Goal: Task Accomplishment & Management: Use online tool/utility

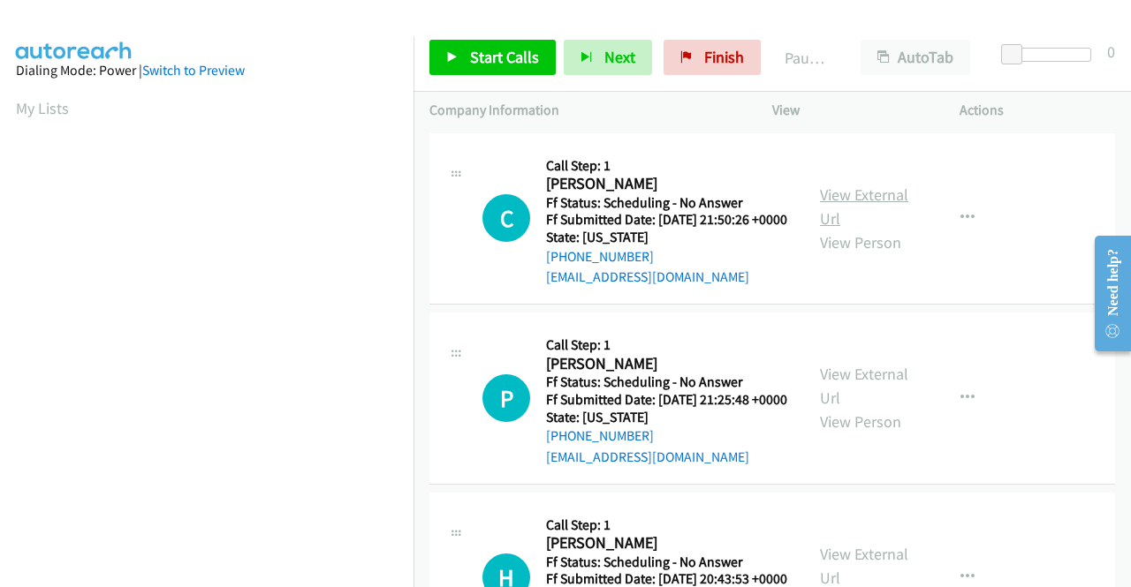
click at [860, 204] on link "View External Url" at bounding box center [864, 207] width 88 height 44
click at [514, 59] on span "Start Calls" at bounding box center [504, 57] width 69 height 20
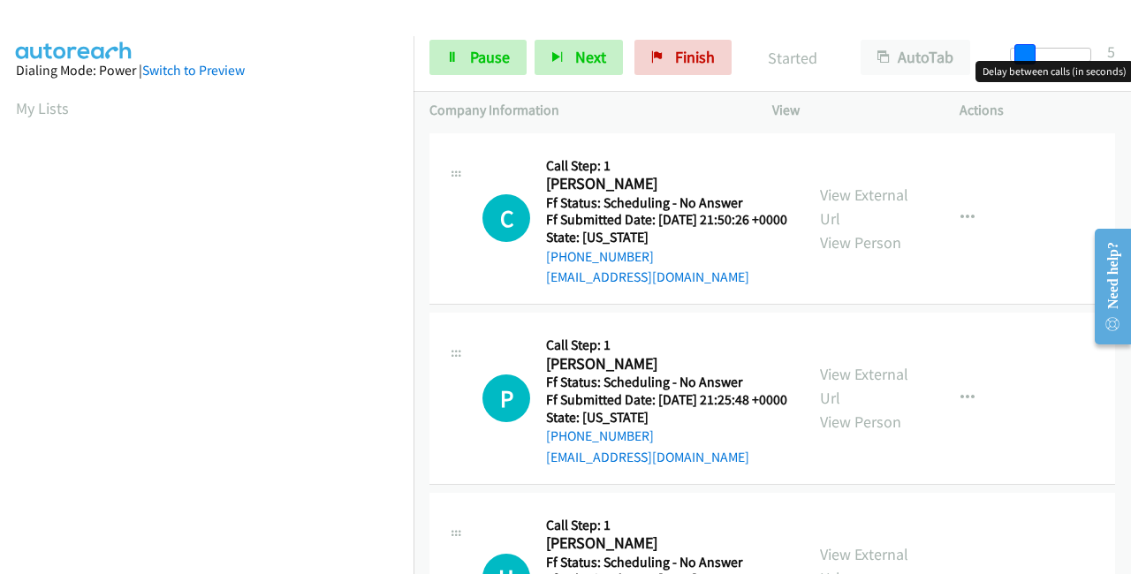
drag, startPoint x: 1011, startPoint y: 45, endPoint x: 1025, endPoint y: 63, distance: 22.6
click at [1025, 63] on body "Start Calls Pause Next Finish Started AutoTab AutoTab 5 Company Information Inf…" at bounding box center [565, 42] width 1131 height 84
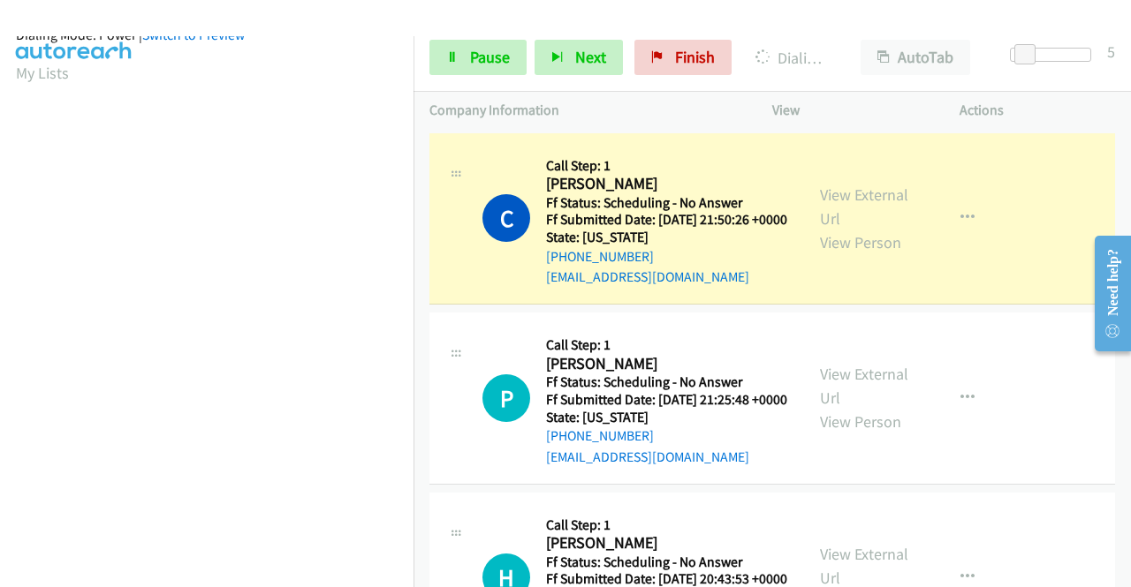
scroll to position [403, 0]
click at [876, 405] on link "View External Url" at bounding box center [864, 386] width 88 height 44
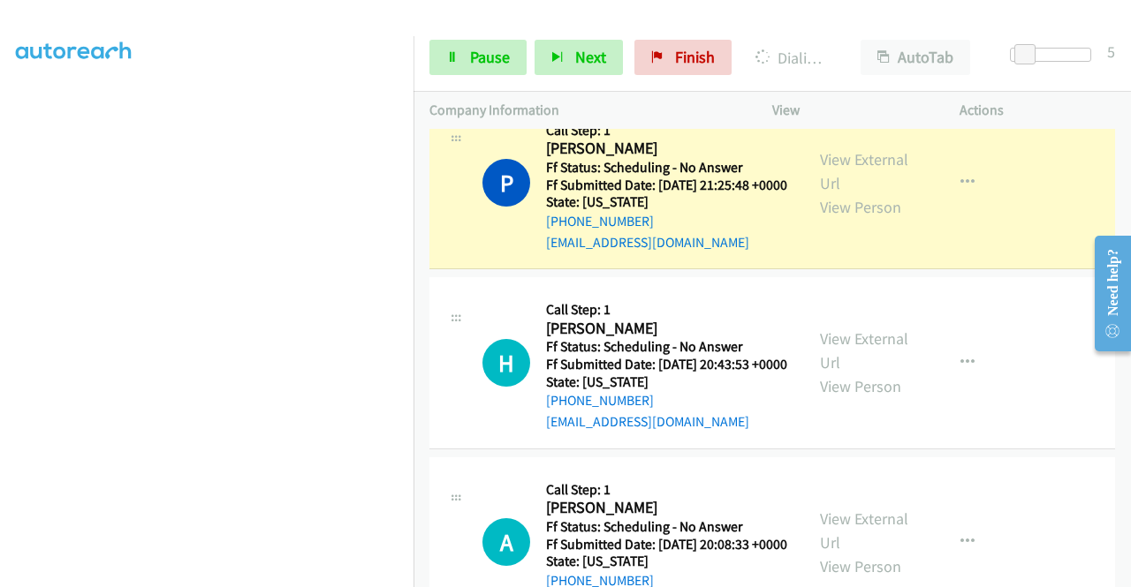
scroll to position [265, 0]
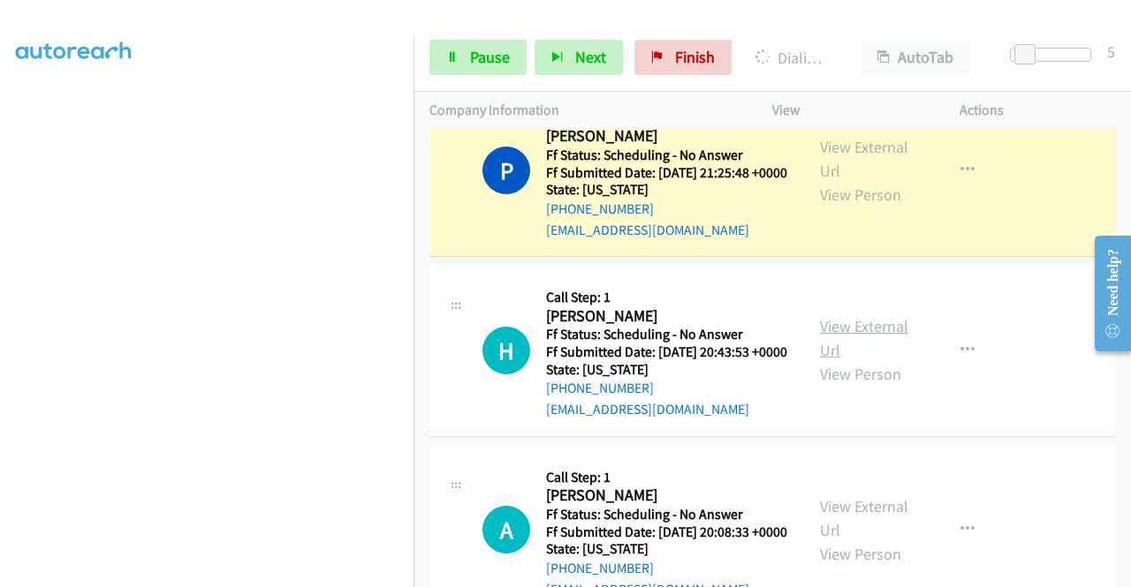
click at [842, 360] on link "View External Url" at bounding box center [864, 338] width 88 height 44
click at [451, 58] on icon at bounding box center [452, 58] width 12 height 12
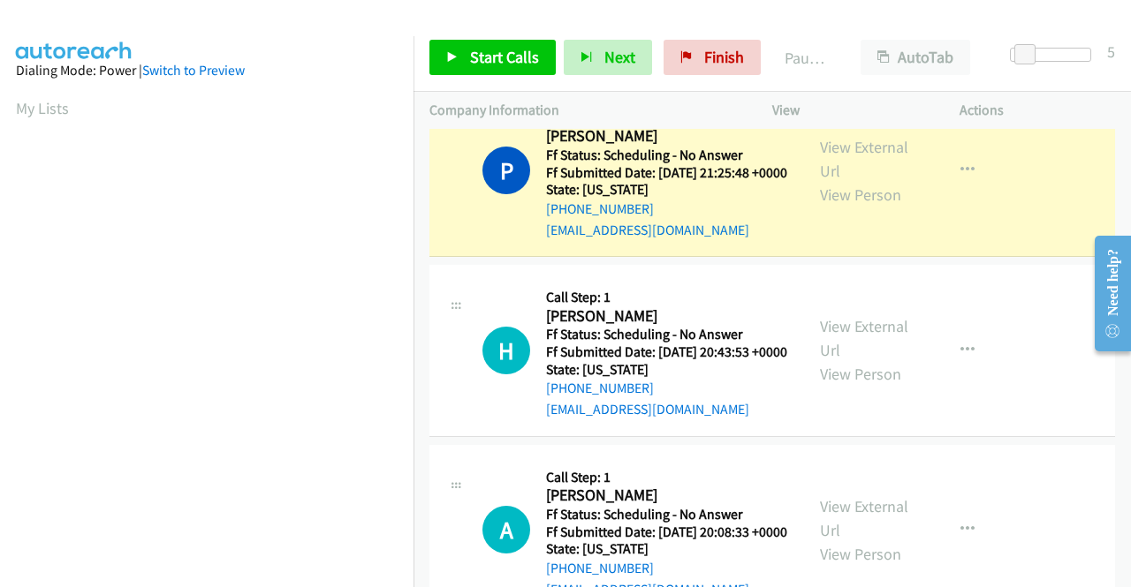
scroll to position [403, 0]
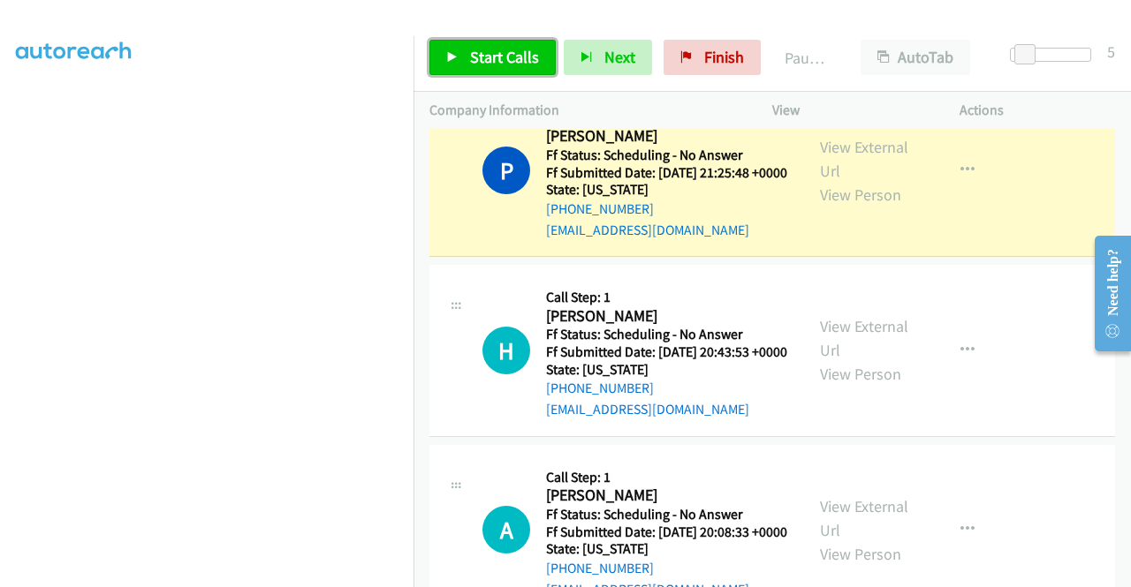
click at [496, 56] on span "Start Calls" at bounding box center [504, 57] width 69 height 20
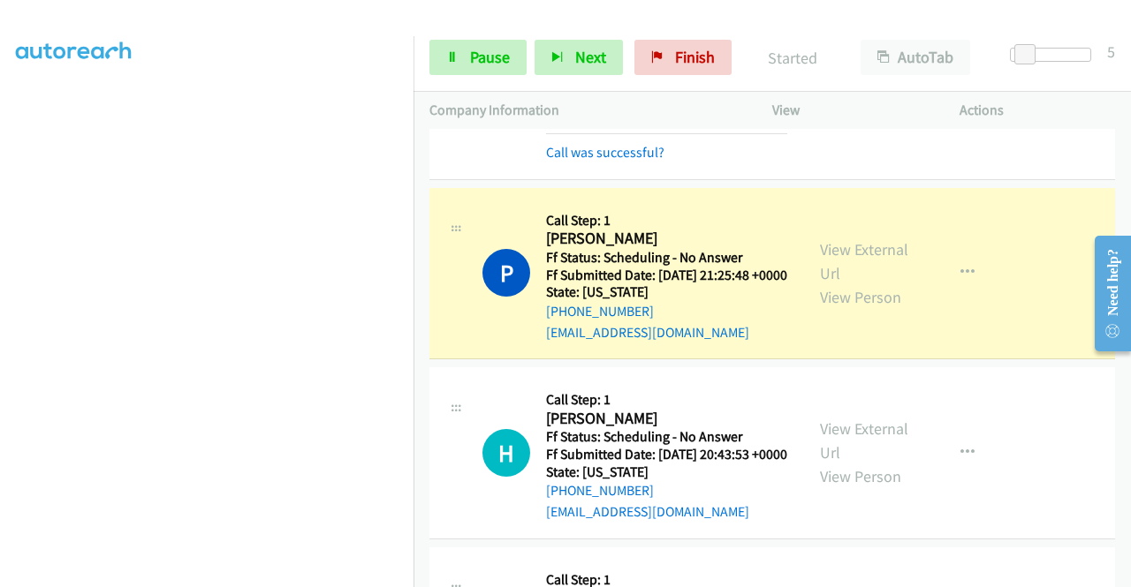
scroll to position [177, 0]
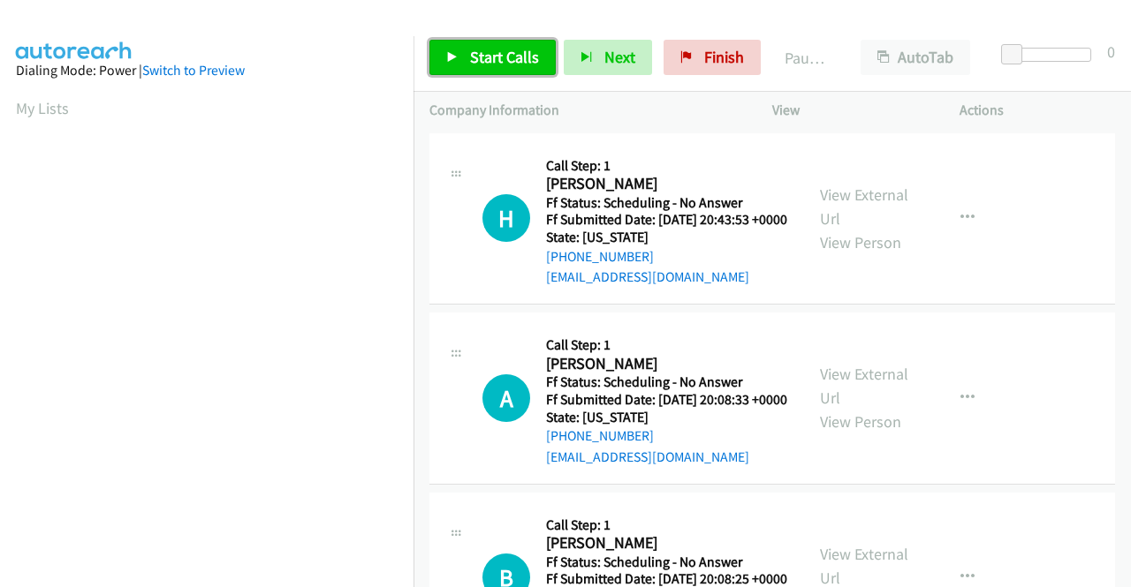
click at [477, 57] on span "Start Calls" at bounding box center [504, 57] width 69 height 20
click at [484, 56] on span "Start Calls" at bounding box center [504, 57] width 69 height 20
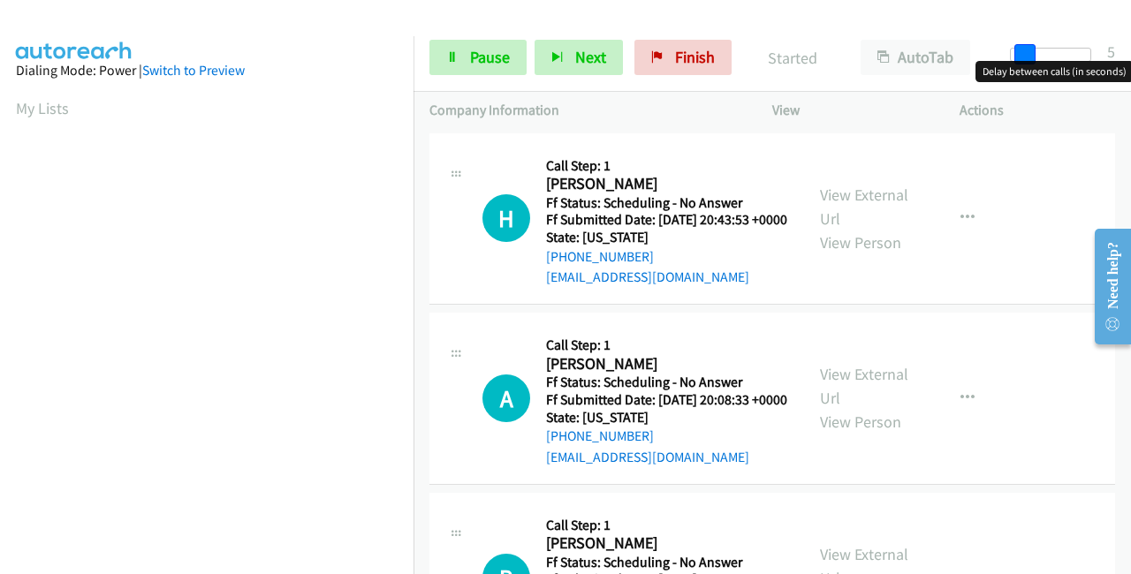
drag, startPoint x: 1016, startPoint y: 54, endPoint x: 1030, endPoint y: 66, distance: 18.8
click at [1030, 66] on body "Start Calls Pause Next Finish Started AutoTab AutoTab 5 Company Information Inf…" at bounding box center [565, 42] width 1131 height 84
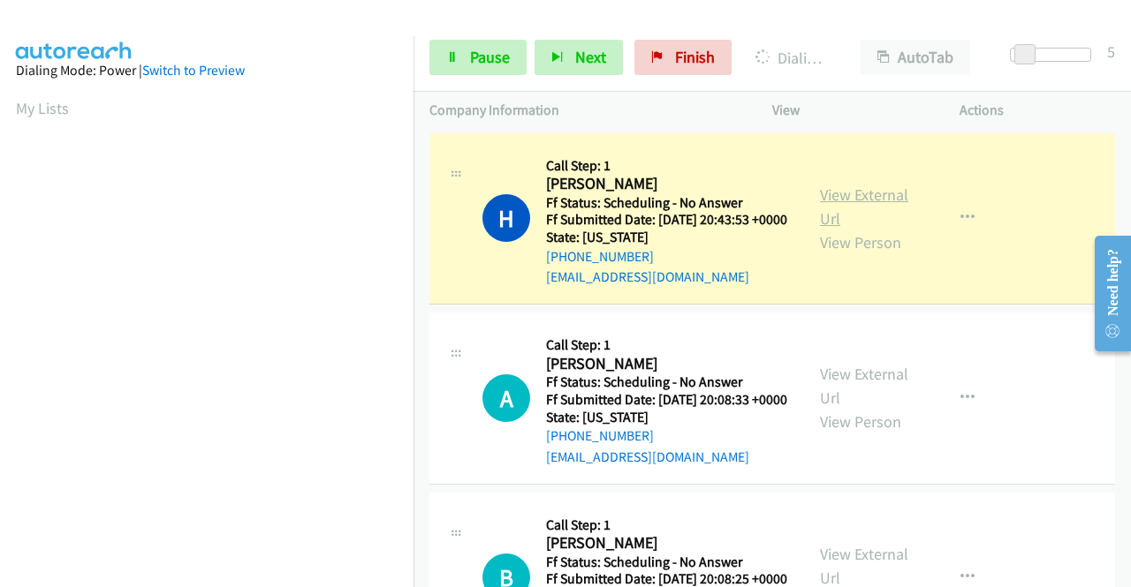
click at [841, 207] on link "View External Url" at bounding box center [864, 207] width 88 height 44
click at [451, 61] on icon at bounding box center [452, 58] width 12 height 12
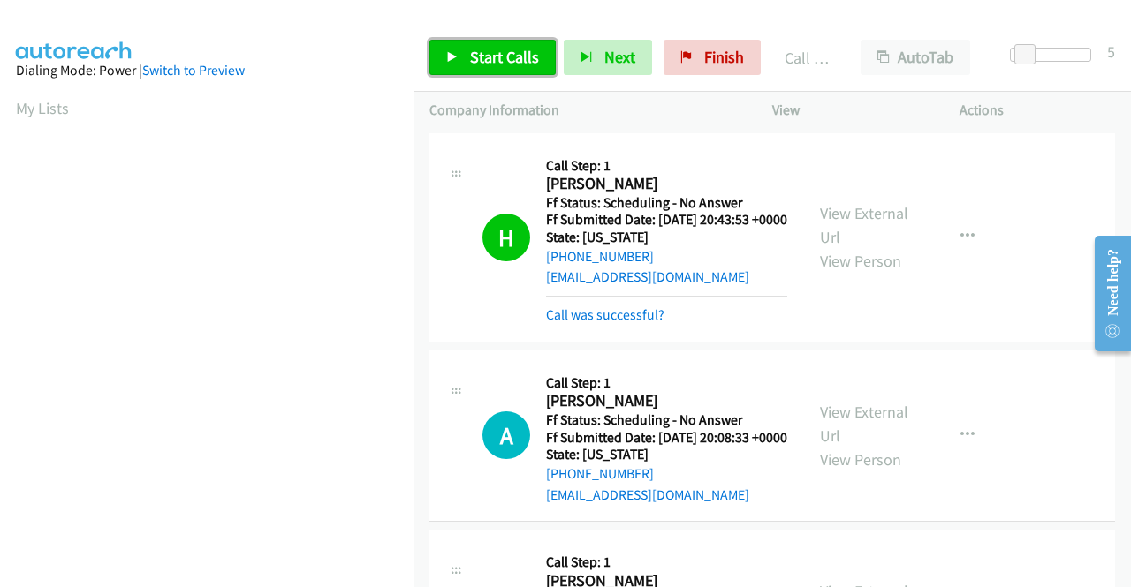
click at [481, 49] on span "Start Calls" at bounding box center [504, 57] width 69 height 20
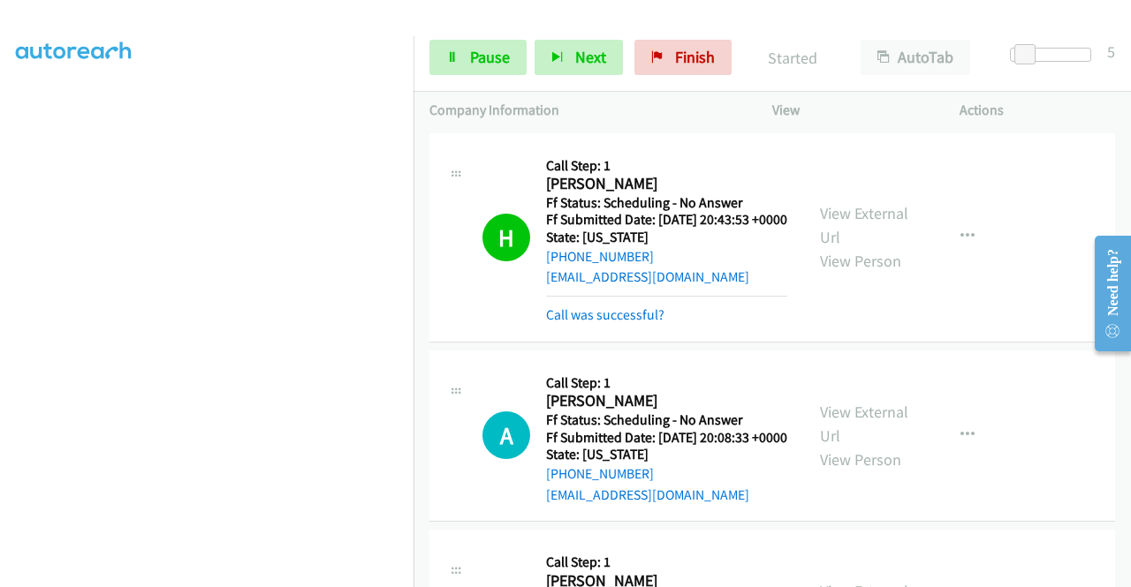
scroll to position [88, 0]
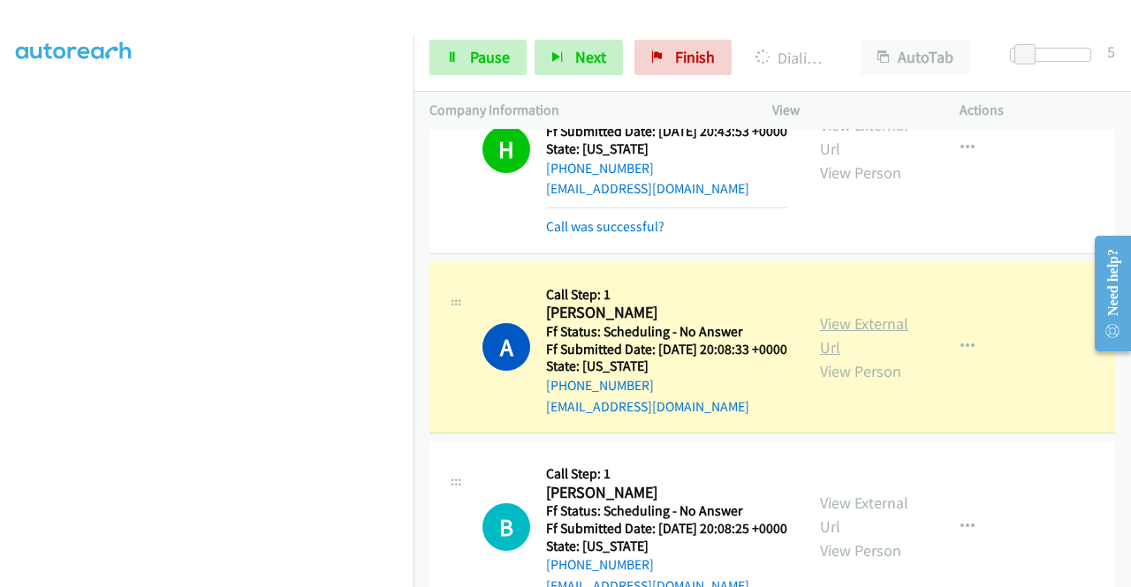
click at [882, 358] on link "View External Url" at bounding box center [864, 336] width 88 height 44
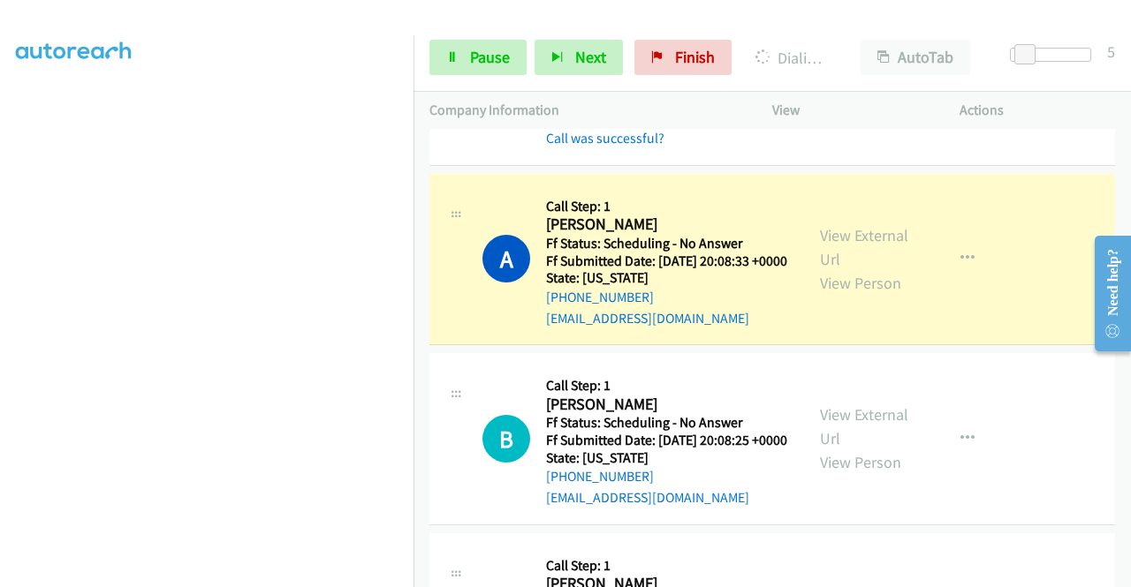
scroll to position [403, 0]
click at [861, 449] on link "View External Url" at bounding box center [864, 427] width 88 height 44
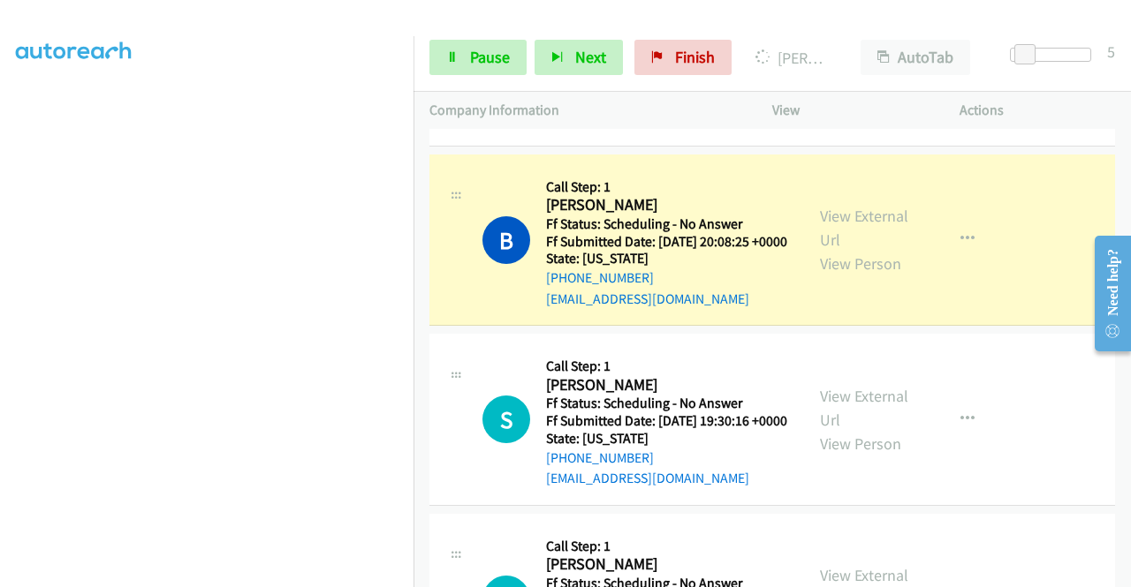
scroll to position [442, 0]
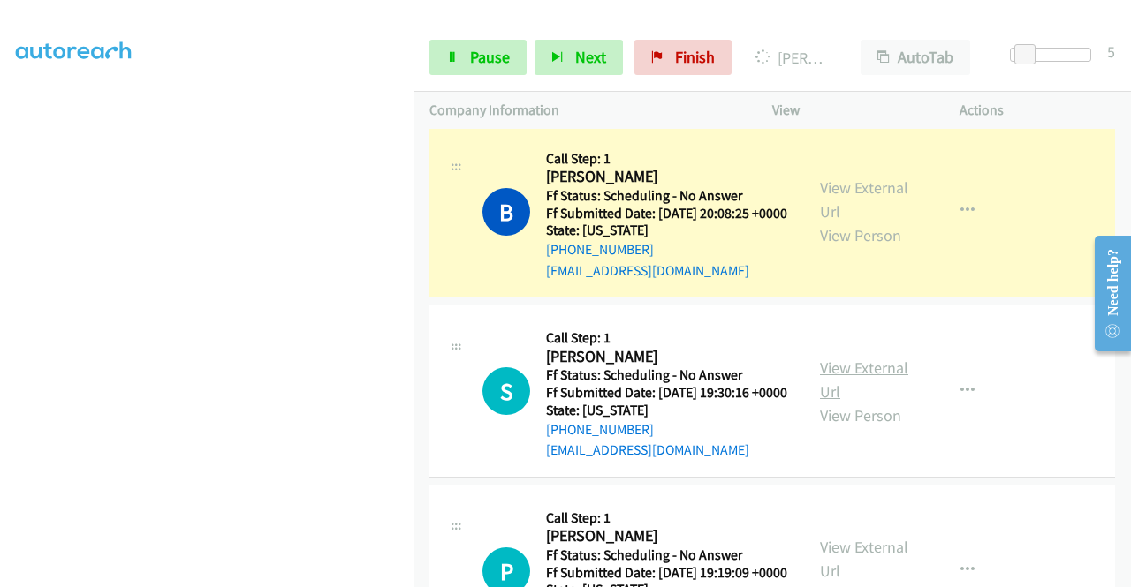
click at [852, 402] on link "View External Url" at bounding box center [864, 380] width 88 height 44
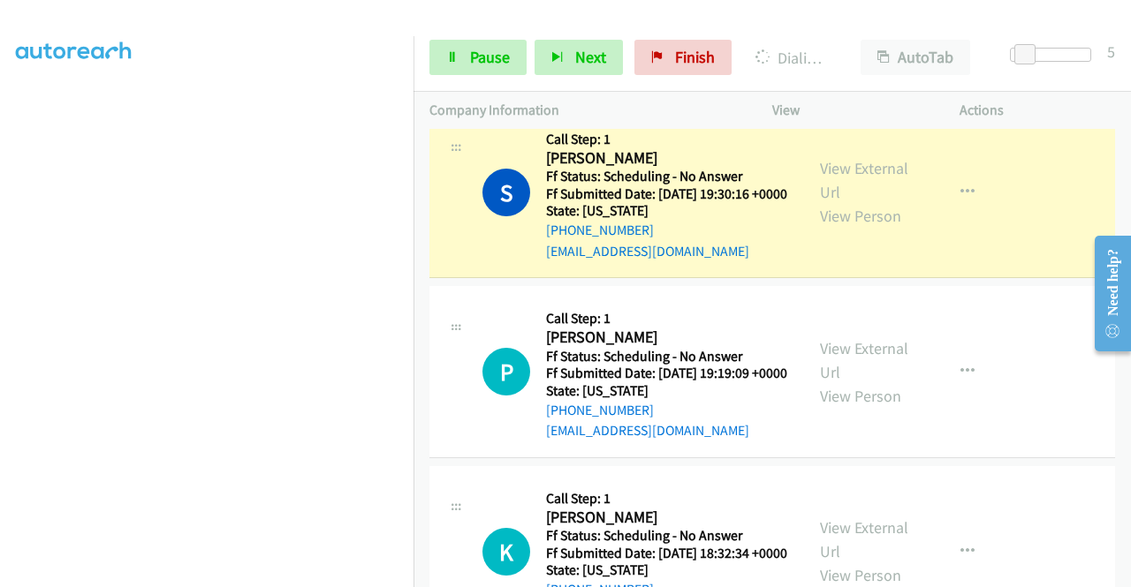
scroll to position [707, 0]
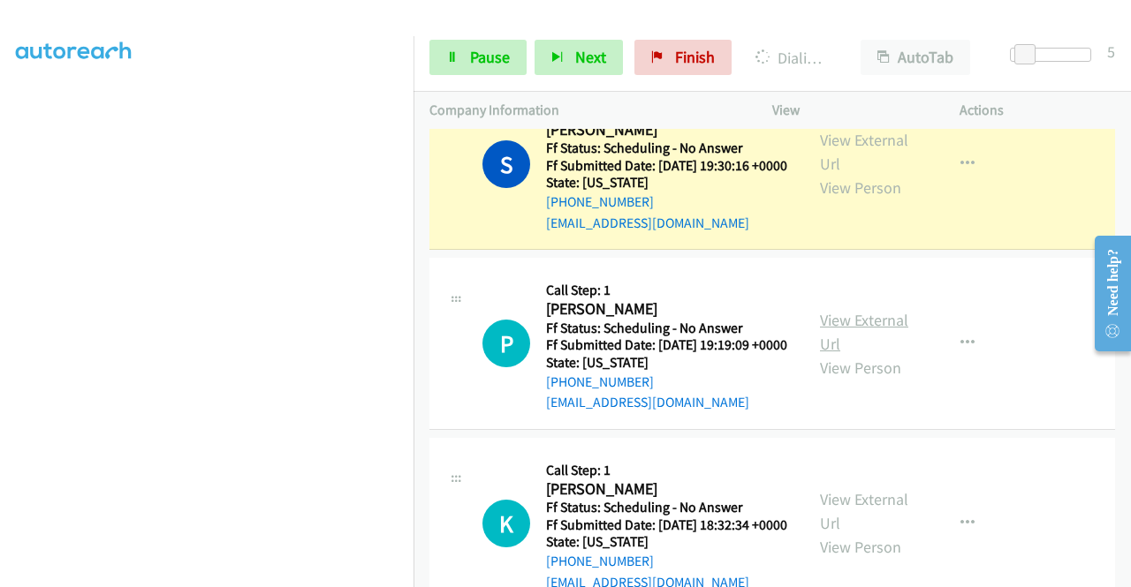
click at [860, 354] on link "View External Url" at bounding box center [864, 332] width 88 height 44
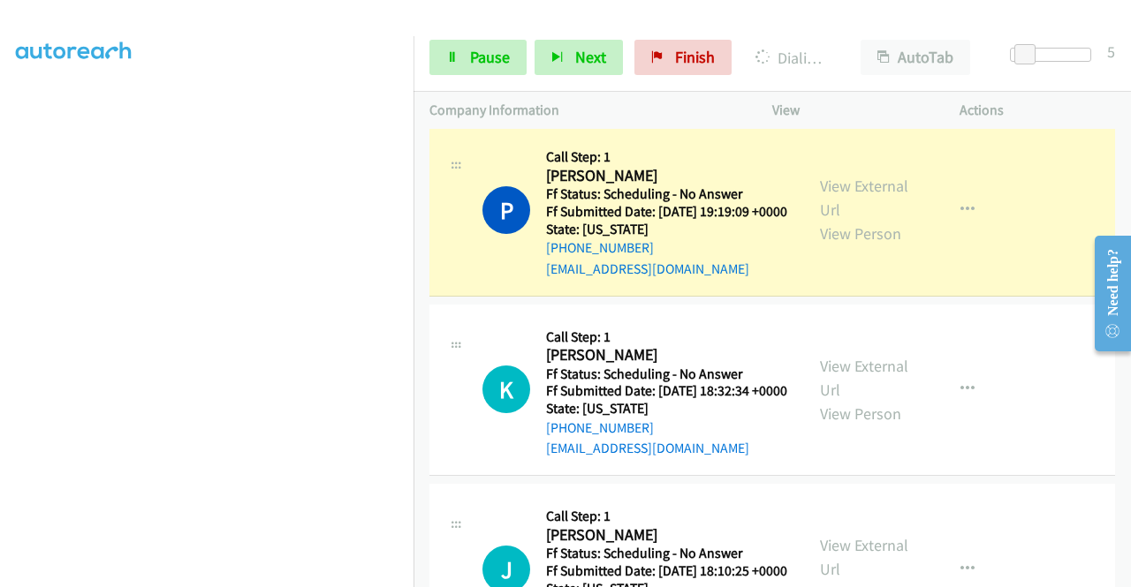
scroll to position [883, 0]
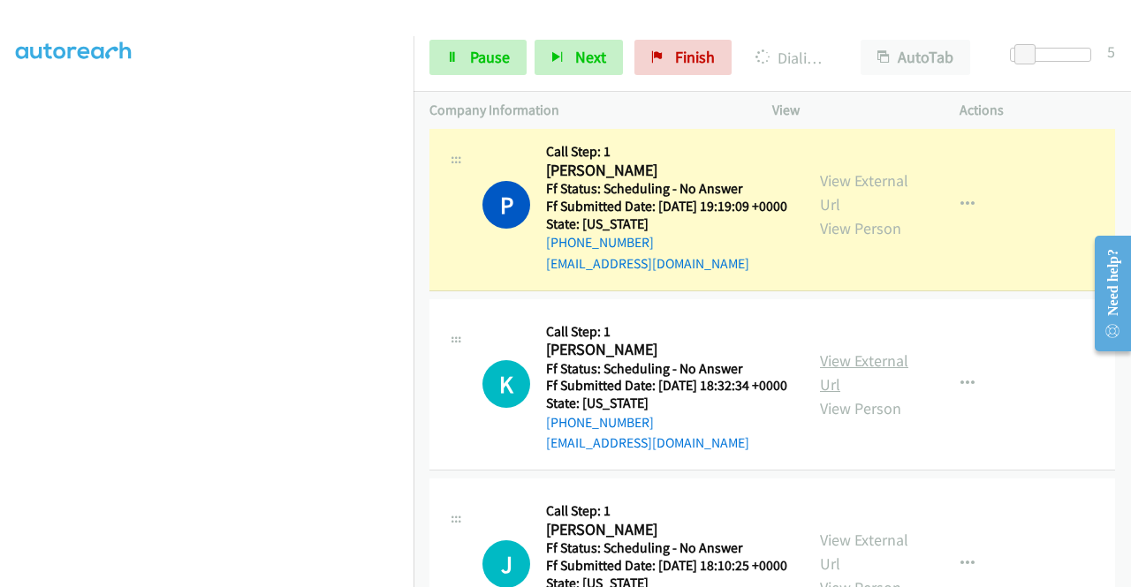
click at [825, 395] on link "View External Url" at bounding box center [864, 373] width 88 height 44
click at [456, 52] on icon at bounding box center [452, 58] width 12 height 12
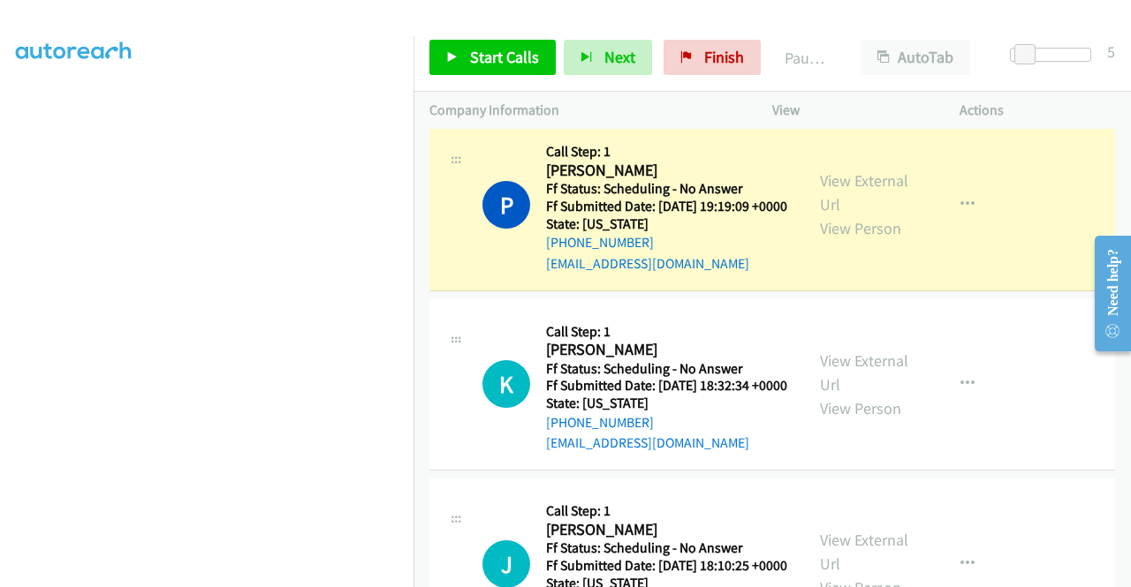
scroll to position [403, 0]
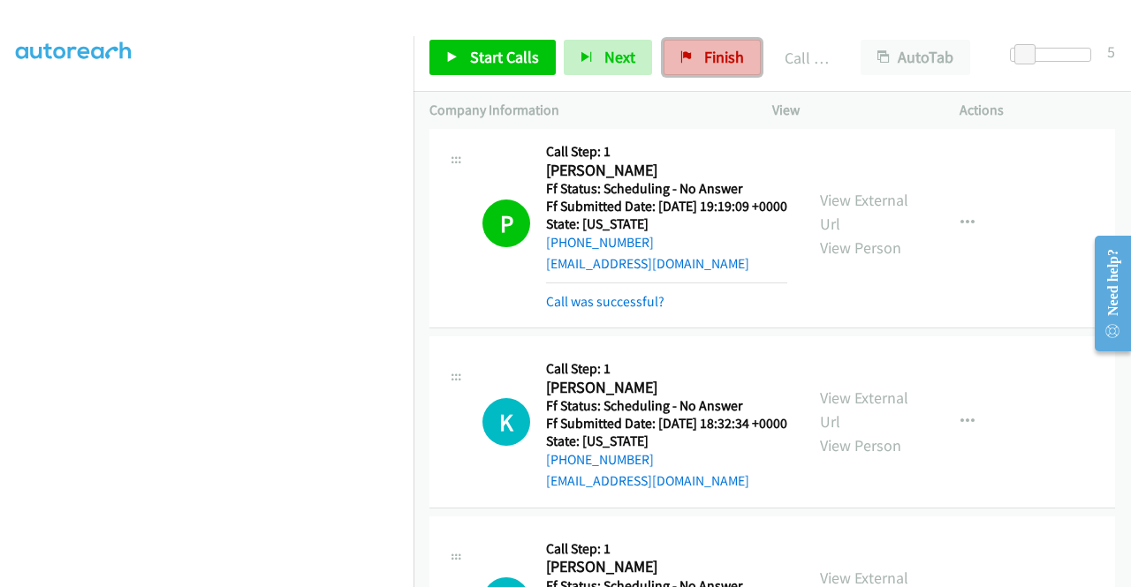
click at [705, 70] on link "Finish" at bounding box center [711, 57] width 97 height 35
